Goal: Information Seeking & Learning: Learn about a topic

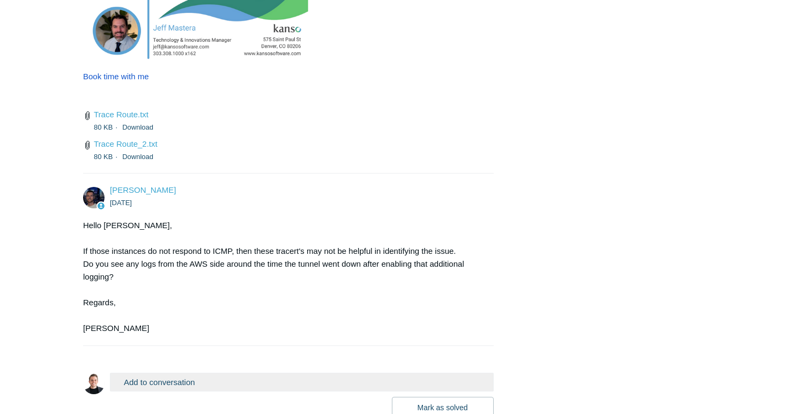
scroll to position [2930, 0]
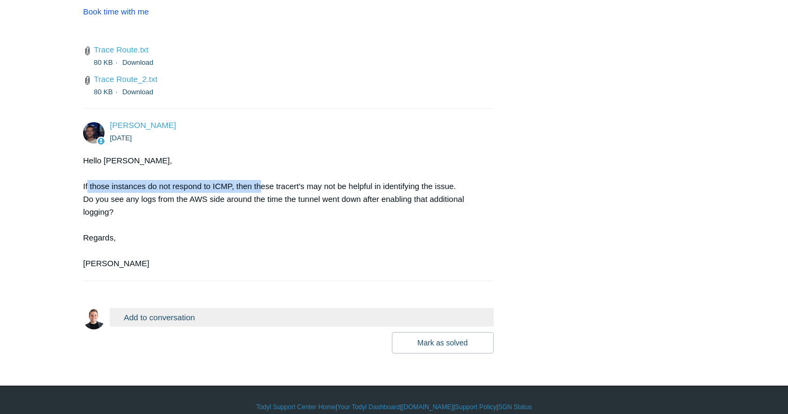
drag, startPoint x: 87, startPoint y: 172, endPoint x: 264, endPoint y: 172, distance: 176.9
click at [264, 172] on div "Hello [PERSON_NAME], If those instances do not respond to ICMP, then these trac…" at bounding box center [283, 212] width 400 height 116
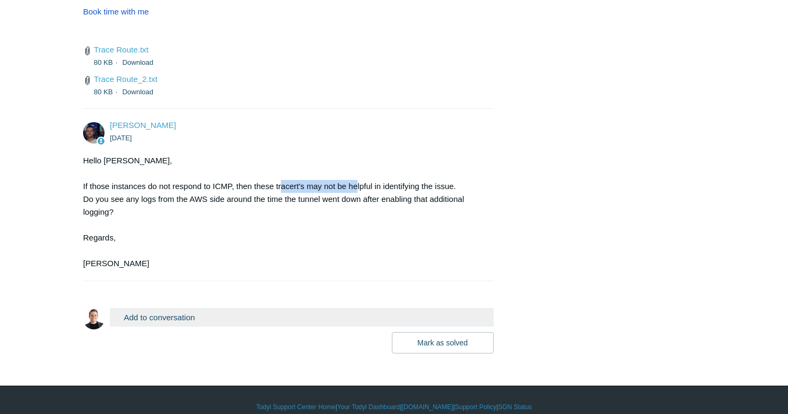
drag, startPoint x: 284, startPoint y: 172, endPoint x: 367, endPoint y: 172, distance: 82.6
click at [365, 172] on div "Hello [PERSON_NAME], If those instances do not respond to ICMP, then these trac…" at bounding box center [283, 212] width 400 height 116
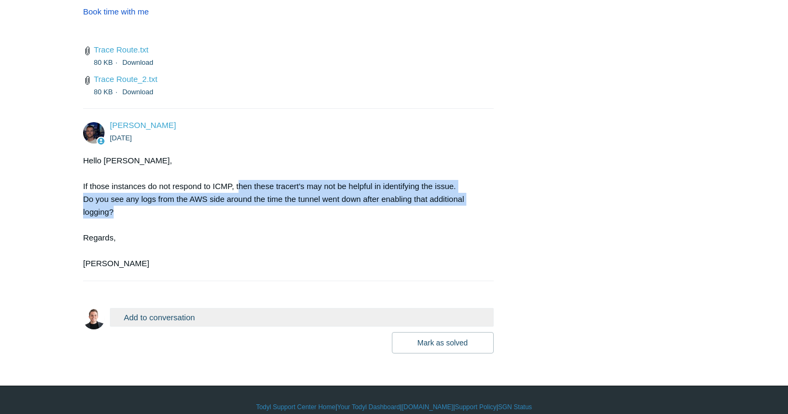
drag, startPoint x: 377, startPoint y: 196, endPoint x: 240, endPoint y: 175, distance: 138.3
click at [240, 175] on div "Hello [PERSON_NAME], If those instances do not respond to ICMP, then these trac…" at bounding box center [283, 212] width 400 height 116
click at [145, 203] on div "Hello [PERSON_NAME], If those instances do not respond to ICMP, then these trac…" at bounding box center [283, 212] width 400 height 116
drag, startPoint x: 137, startPoint y: 173, endPoint x: 202, endPoint y: 225, distance: 83.1
click at [202, 225] on div "Hello [PERSON_NAME], If those instances do not respond to ICMP, then these trac…" at bounding box center [283, 212] width 400 height 116
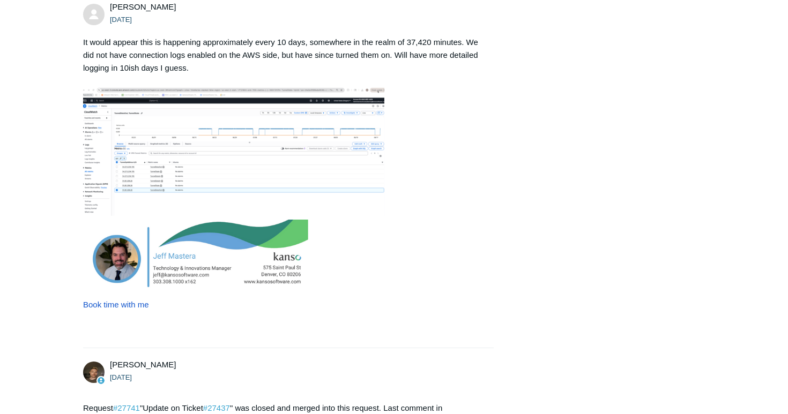
scroll to position [1947, 0]
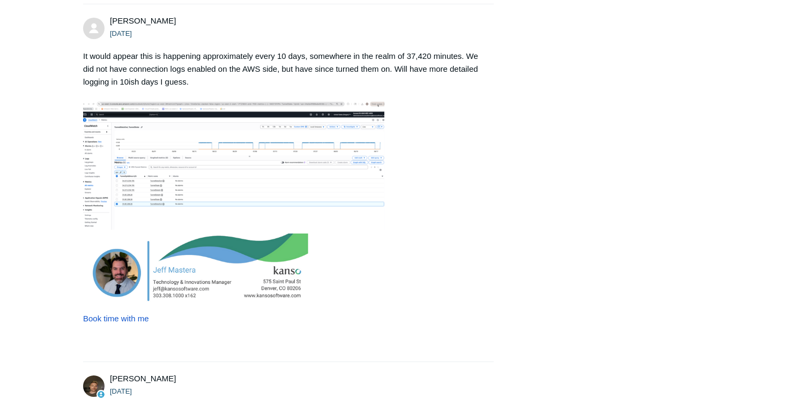
click at [185, 143] on img at bounding box center [233, 165] width 301 height 129
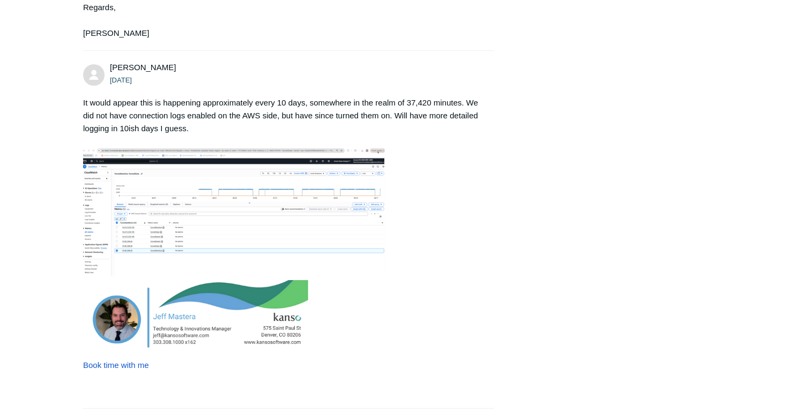
scroll to position [1900, 0]
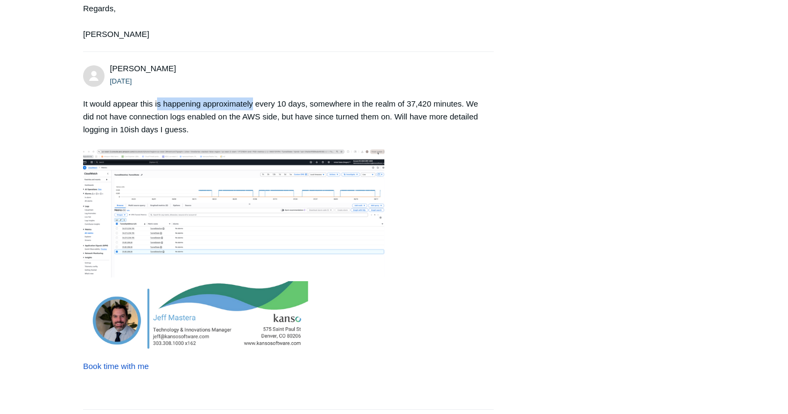
drag, startPoint x: 159, startPoint y: 92, endPoint x: 256, endPoint y: 94, distance: 97.6
click at [256, 98] on div "It would appear this is happening approximately every 10 days, somewhere in the…" at bounding box center [283, 117] width 400 height 39
drag, startPoint x: 282, startPoint y: 94, endPoint x: 304, endPoint y: 94, distance: 22.5
click at [304, 98] on div "It would appear this is happening approximately every 10 days, somewhere in the…" at bounding box center [283, 117] width 400 height 39
drag, startPoint x: 346, startPoint y: 93, endPoint x: 398, endPoint y: 93, distance: 52.0
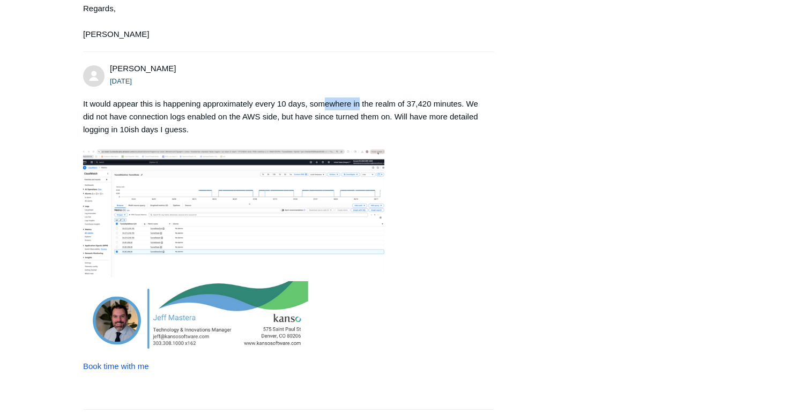
click at [396, 98] on div "It would appear this is happening approximately every 10 days, somewhere in the…" at bounding box center [283, 117] width 400 height 39
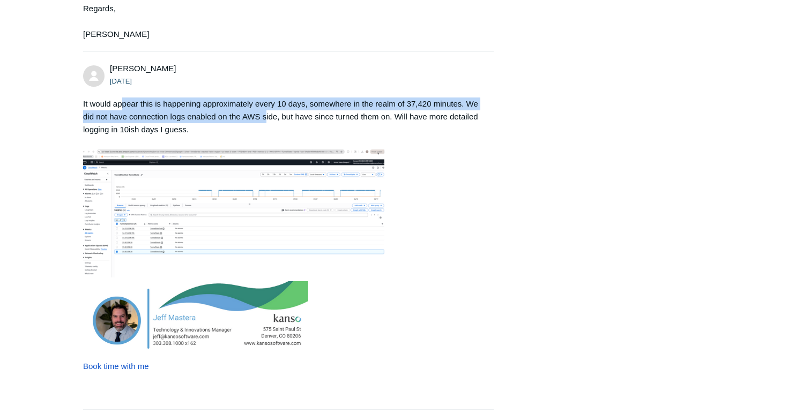
drag, startPoint x: 123, startPoint y: 92, endPoint x: 280, endPoint y: 109, distance: 157.5
click at [280, 109] on div "It would appear this is happening approximately every 10 days, somewhere in the…" at bounding box center [283, 117] width 400 height 39
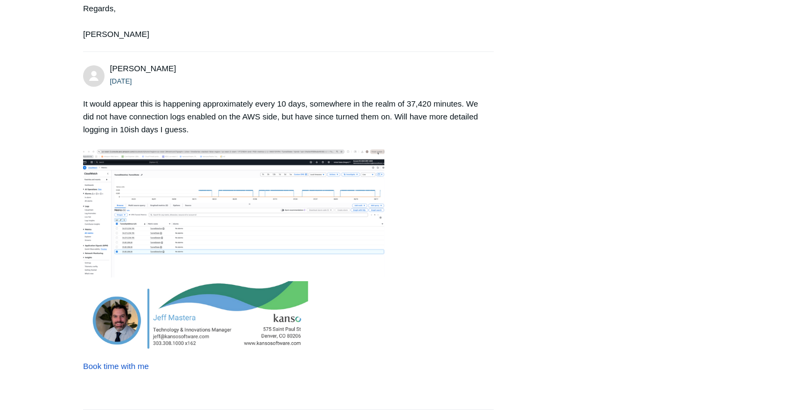
click at [284, 109] on div "It would appear this is happening approximately every 10 days, somewhere in the…" at bounding box center [283, 117] width 400 height 39
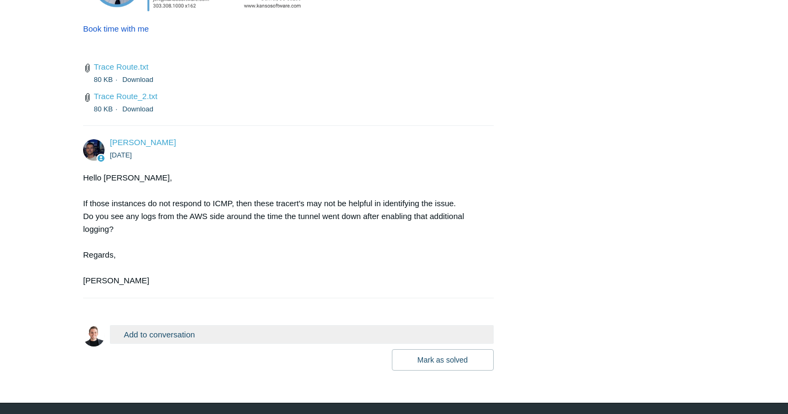
scroll to position [2930, 0]
